Goal: Find specific page/section: Find specific page/section

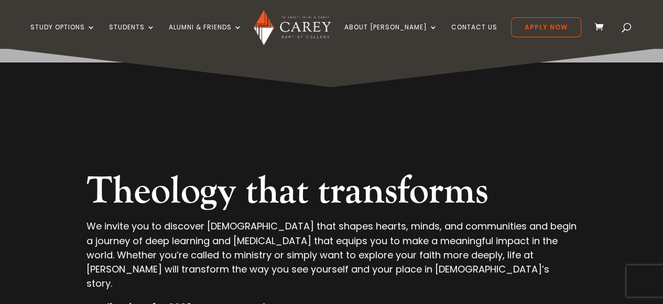
click at [149, 28] on link "Students" at bounding box center [132, 36] width 46 height 25
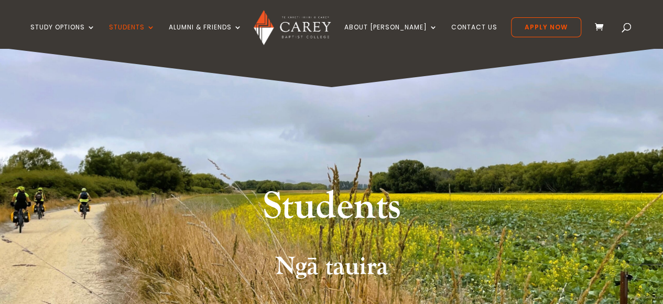
click at [157, 67] on link "CareyOnline" at bounding box center [190, 68] width 157 height 17
